Goal: Task Accomplishment & Management: Manage account settings

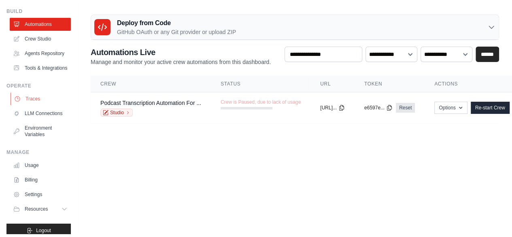
scroll to position [58, 0]
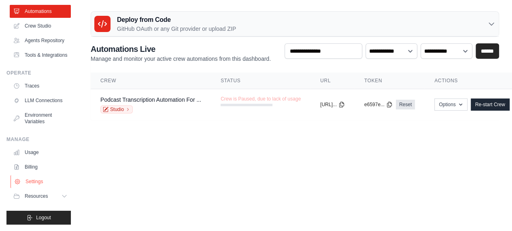
click at [34, 179] on link "Settings" at bounding box center [41, 181] width 61 height 13
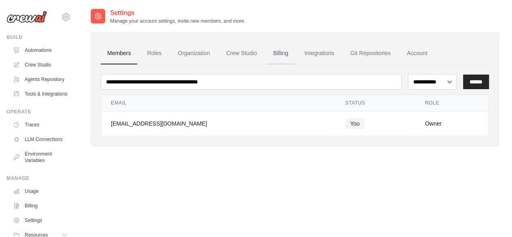
click at [279, 55] on link "Billing" at bounding box center [281, 54] width 28 height 22
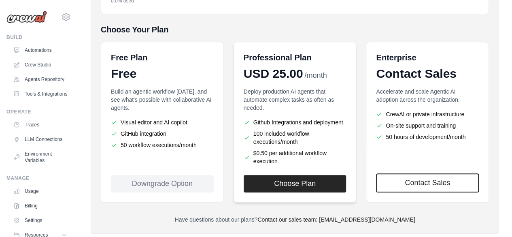
scroll to position [162, 0]
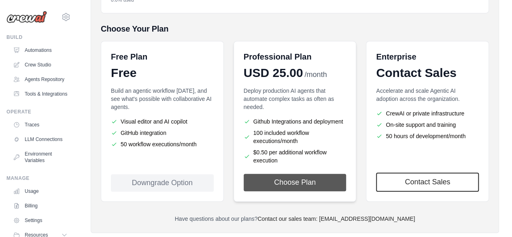
click at [300, 184] on button "Choose Plan" at bounding box center [295, 182] width 103 height 17
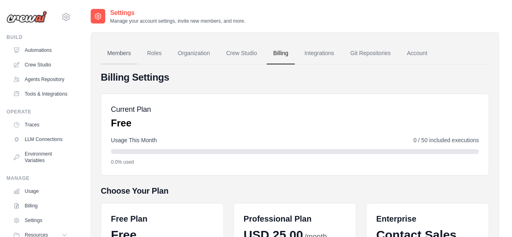
click at [117, 51] on link "Members" at bounding box center [119, 54] width 36 height 22
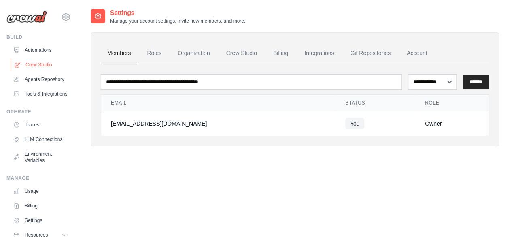
click at [43, 65] on link "Crew Studio" at bounding box center [41, 64] width 61 height 13
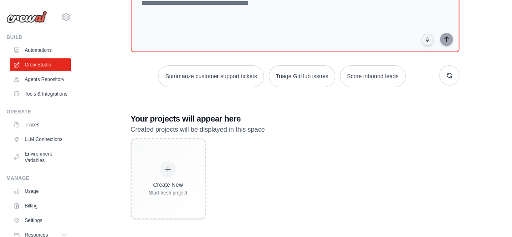
scroll to position [67, 0]
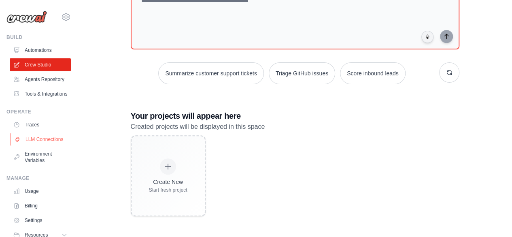
click at [32, 146] on link "LLM Connections" at bounding box center [41, 139] width 61 height 13
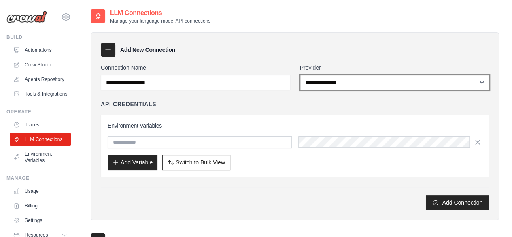
click at [316, 87] on select "**********" at bounding box center [394, 82] width 189 height 15
click at [322, 81] on select "**********" at bounding box center [394, 82] width 189 height 15
